Goal: Transaction & Acquisition: Purchase product/service

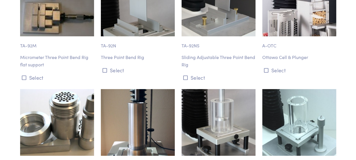
scroll to position [3230, 0]
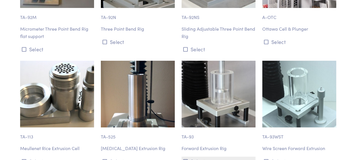
click at [204, 156] on button "Select" at bounding box center [219, 160] width 74 height 9
click at [279, 156] on button "Select" at bounding box center [299, 160] width 74 height 9
click at [198, 156] on button "Select" at bounding box center [219, 160] width 74 height 9
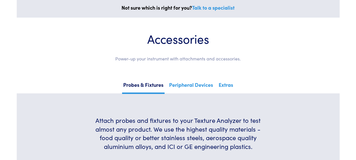
scroll to position [0, 0]
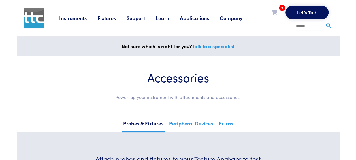
click at [283, 8] on span "2" at bounding box center [282, 8] width 6 height 6
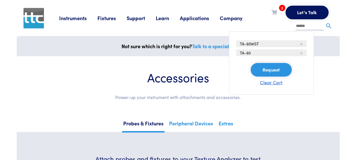
click at [275, 82] on button "Clear Cart" at bounding box center [271, 82] width 22 height 7
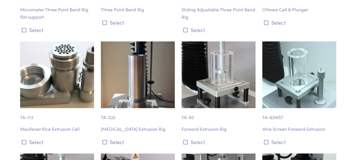
scroll to position [3259, 0]
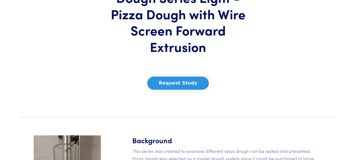
scroll to position [28, 0]
